Goal: Navigation & Orientation: Go to known website

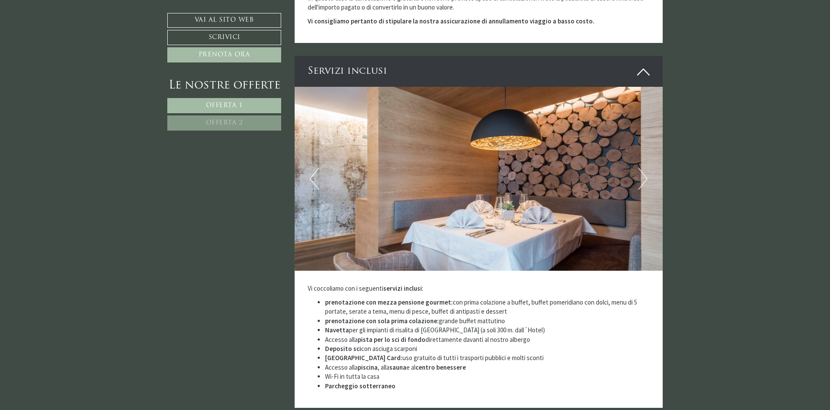
scroll to position [1868, 0]
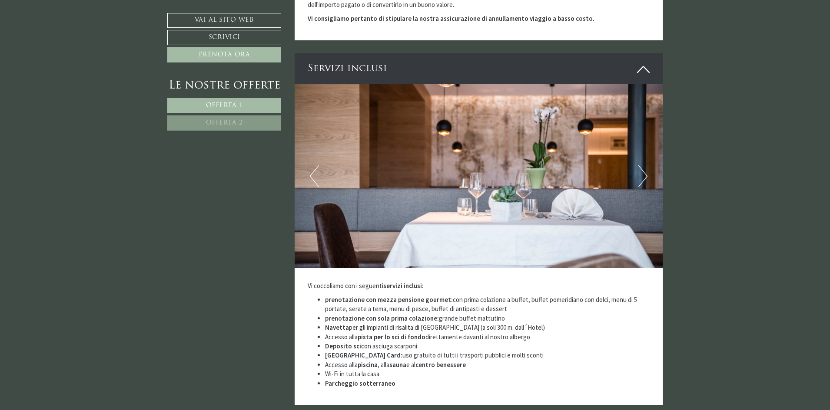
click at [639, 165] on button "Next" at bounding box center [642, 176] width 9 height 22
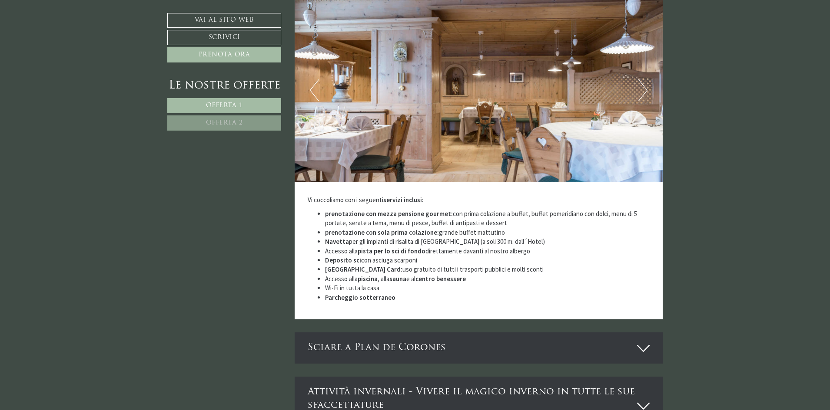
scroll to position [1955, 0]
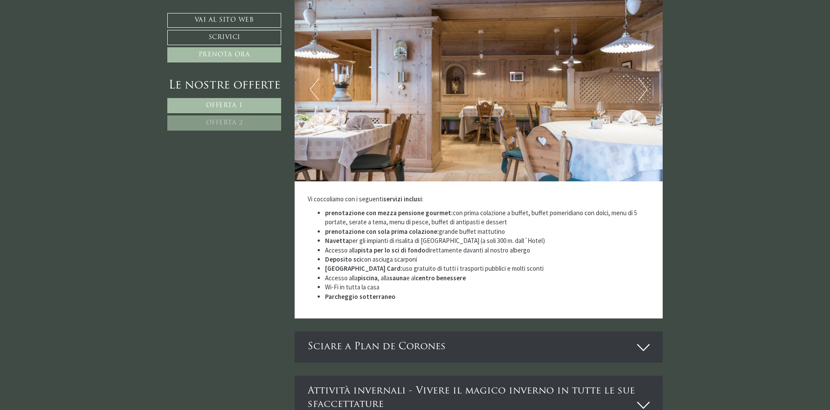
click at [646, 85] on button "Next" at bounding box center [642, 90] width 9 height 22
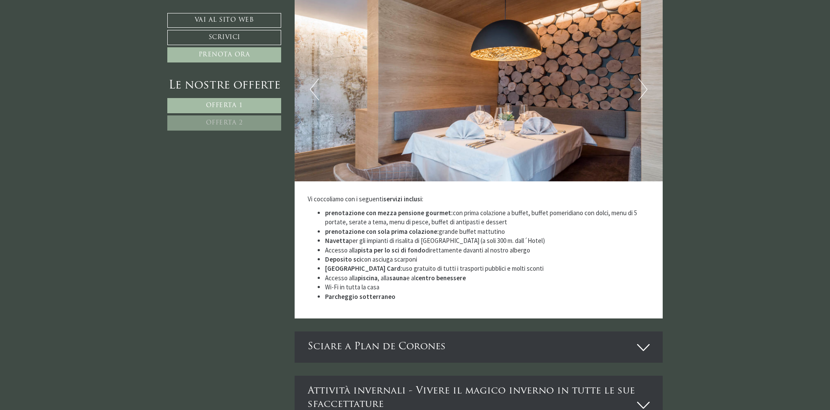
click at [646, 85] on button "Next" at bounding box center [642, 90] width 9 height 22
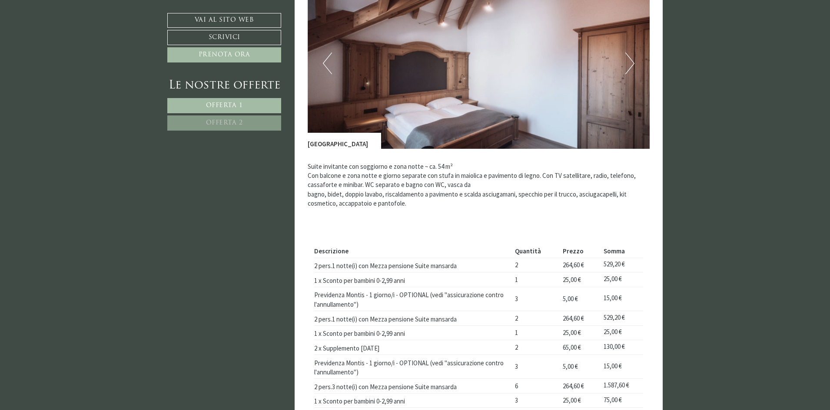
scroll to position [1086, 0]
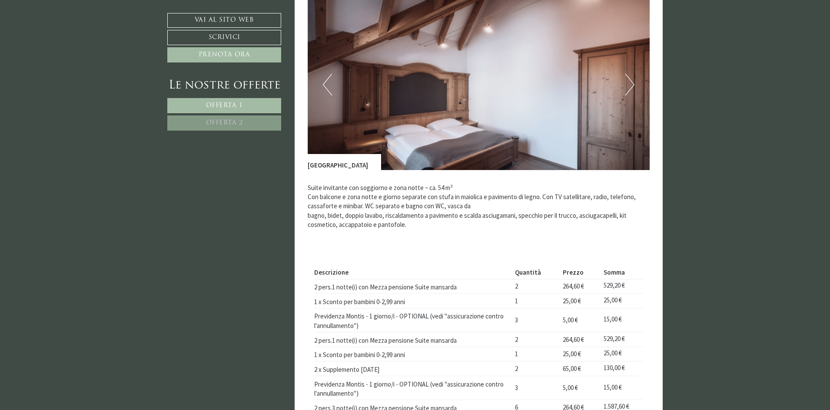
click at [619, 87] on img at bounding box center [479, 84] width 342 height 171
click at [629, 83] on button "Next" at bounding box center [629, 85] width 9 height 22
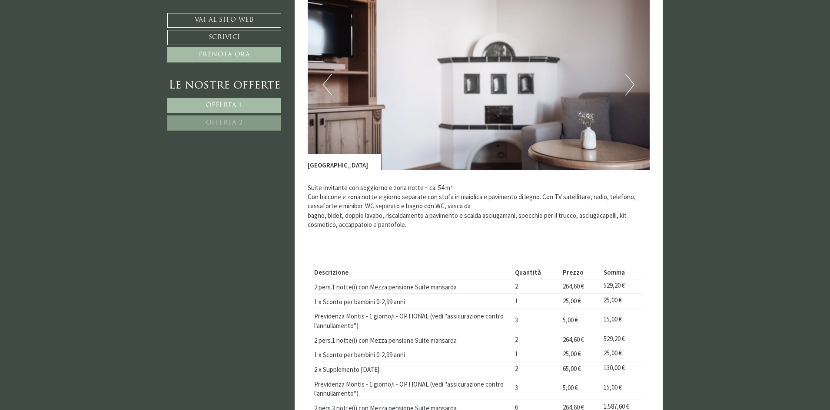
click at [629, 83] on button "Next" at bounding box center [629, 85] width 9 height 22
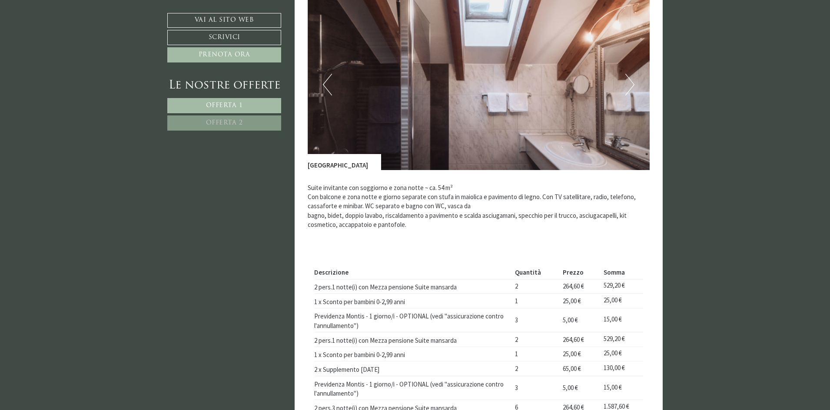
click at [629, 83] on button "Next" at bounding box center [629, 85] width 9 height 22
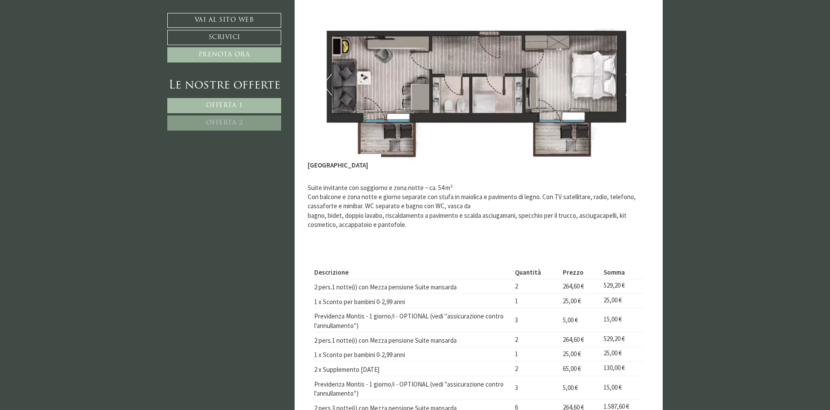
click at [629, 83] on button "Next" at bounding box center [629, 85] width 9 height 22
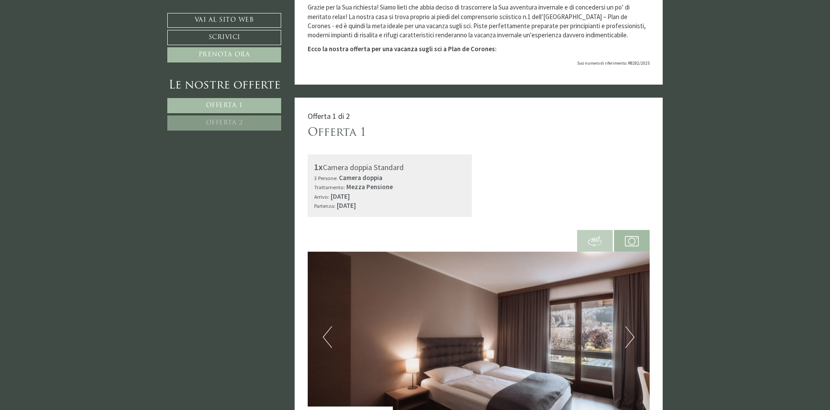
scroll to position [0, 0]
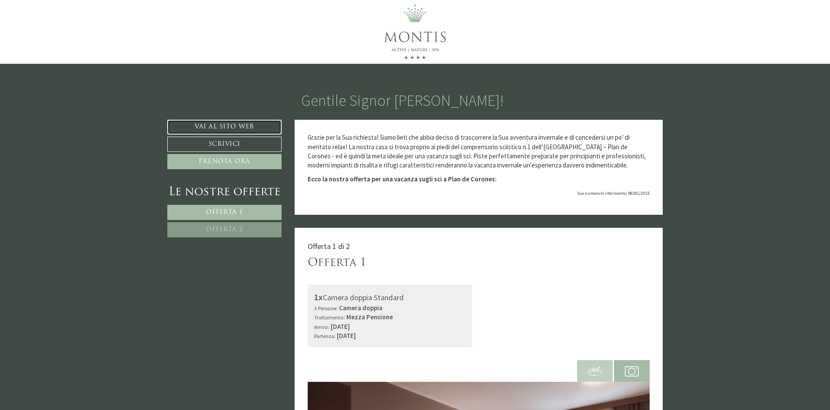
click at [265, 125] on link "Vai al sito web" at bounding box center [224, 127] width 114 height 15
